Goal: Information Seeking & Learning: Find specific page/section

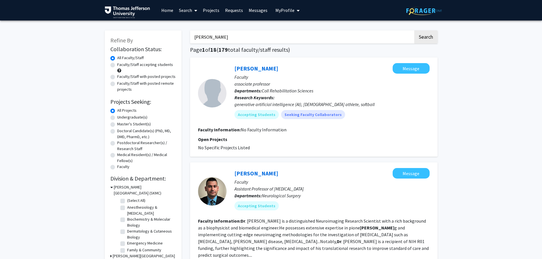
click at [284, 41] on input "Dr. Erin Seifert" at bounding box center [301, 36] width 223 height 13
click at [284, 40] on input "Dr. Erin Seifert" at bounding box center [301, 36] width 223 height 13
paste input "Vitali Alexeev"
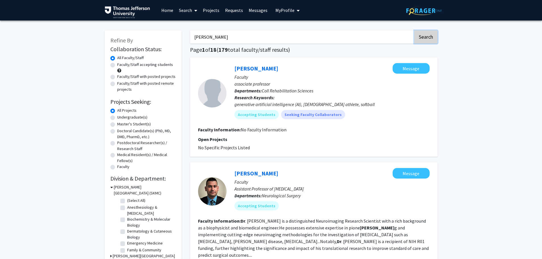
click at [424, 35] on button "Search" at bounding box center [425, 36] width 23 height 13
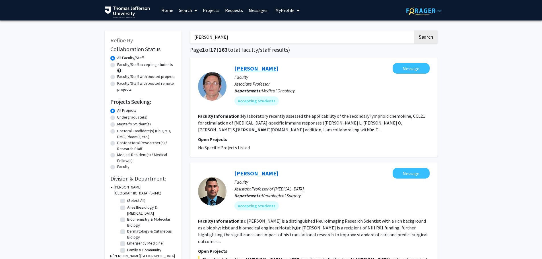
drag, startPoint x: 240, startPoint y: 72, endPoint x: 241, endPoint y: 68, distance: 4.8
click at [245, 35] on input "Dr. Vitali Alexeev" at bounding box center [301, 36] width 223 height 13
paste input "Tyler Grenda"
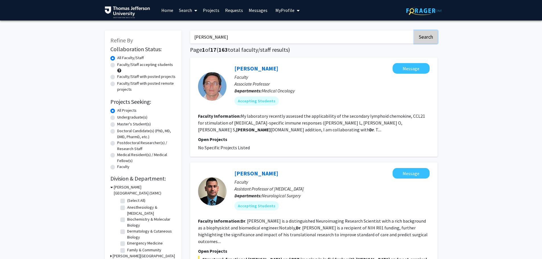
click at [422, 36] on button "Search" at bounding box center [425, 36] width 23 height 13
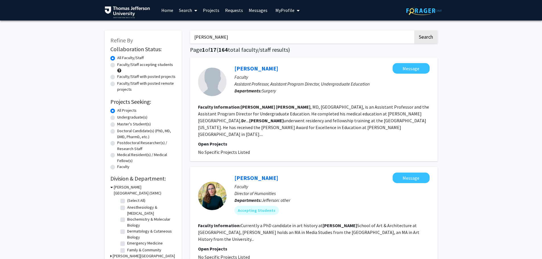
click at [219, 36] on input "Dr. Tyler Grenda" at bounding box center [301, 36] width 223 height 13
paste input "Fan Lee"
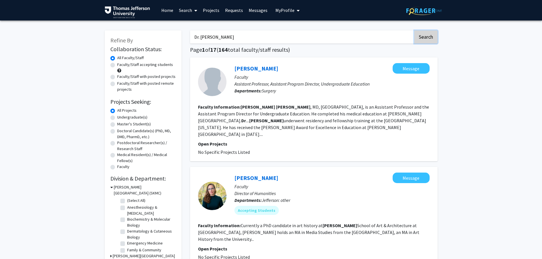
click at [428, 37] on button "Search" at bounding box center [425, 36] width 23 height 13
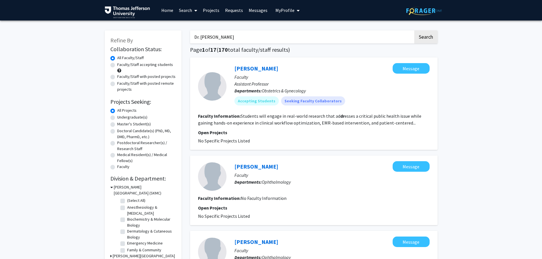
click at [263, 40] on input "Dr. Fan Lee" at bounding box center [301, 36] width 223 height 13
paste input "Ross Summer"
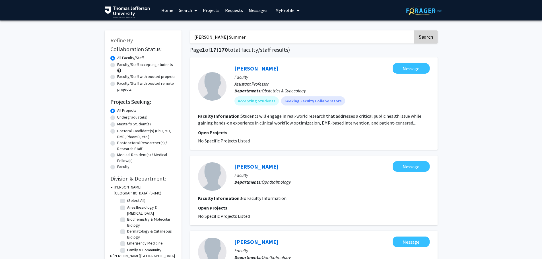
type input "Dr. Ross Summer"
click at [423, 36] on button "Search" at bounding box center [425, 36] width 23 height 13
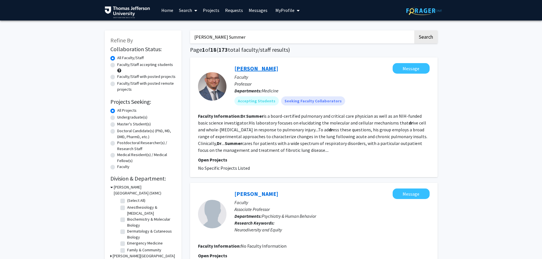
click at [240, 68] on link "Ross Summer" at bounding box center [256, 68] width 44 height 7
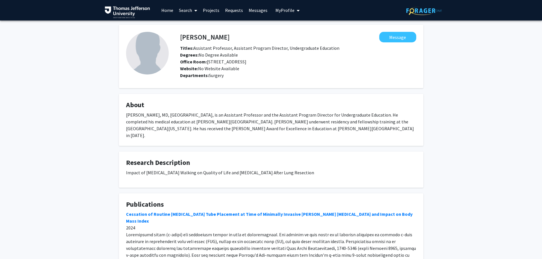
click at [186, 11] on link "Search" at bounding box center [188, 10] width 24 height 20
